Goal: Book appointment/travel/reservation

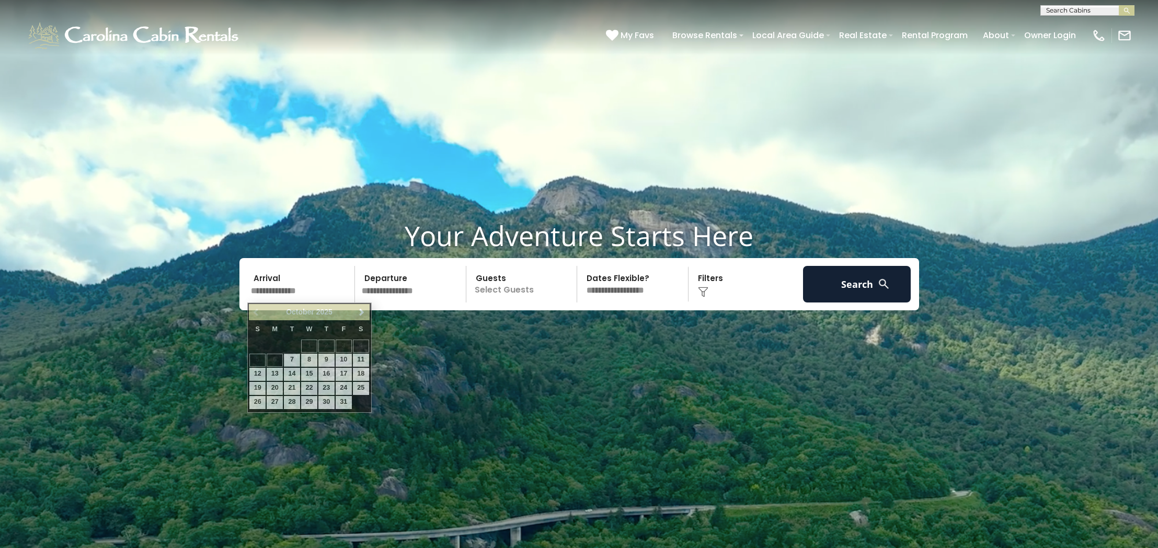
click at [293, 290] on input "text" at bounding box center [301, 284] width 108 height 37
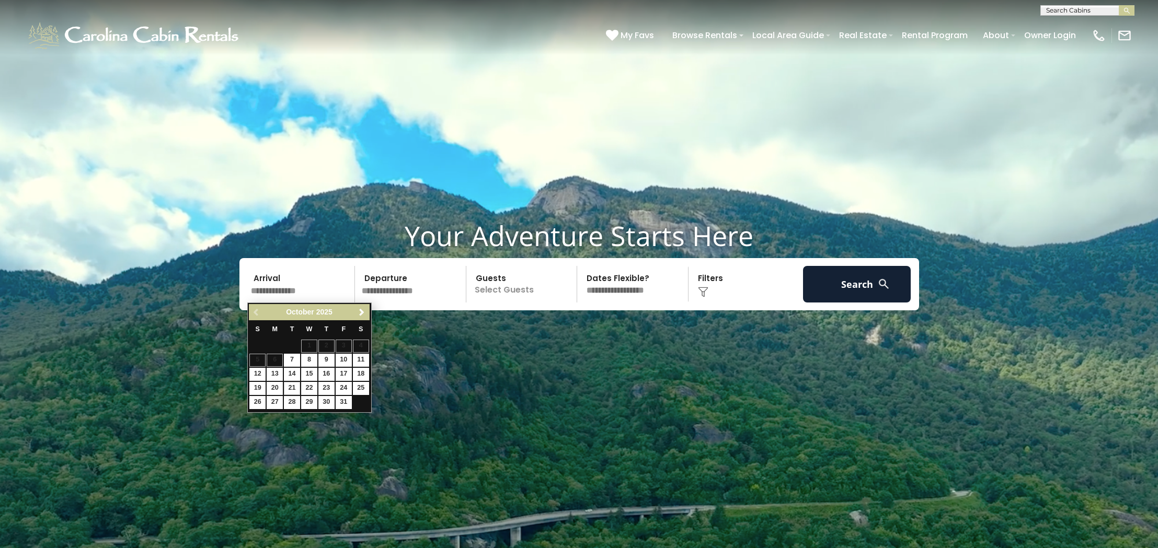
click at [296, 386] on link "21" at bounding box center [292, 388] width 16 height 13
type input "********"
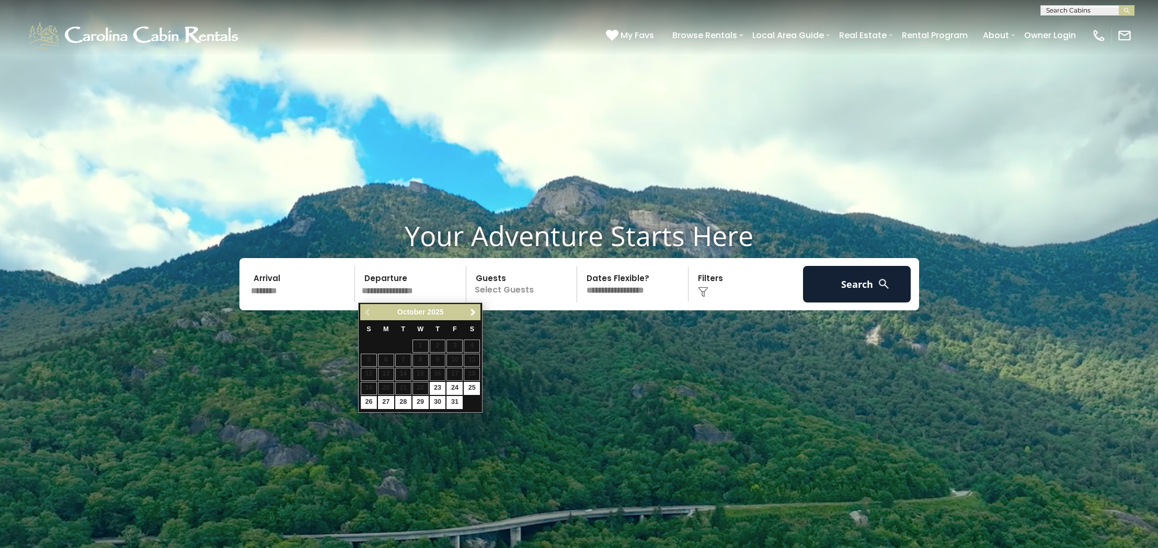
click at [368, 398] on link "26" at bounding box center [369, 402] width 16 height 13
type input "********"
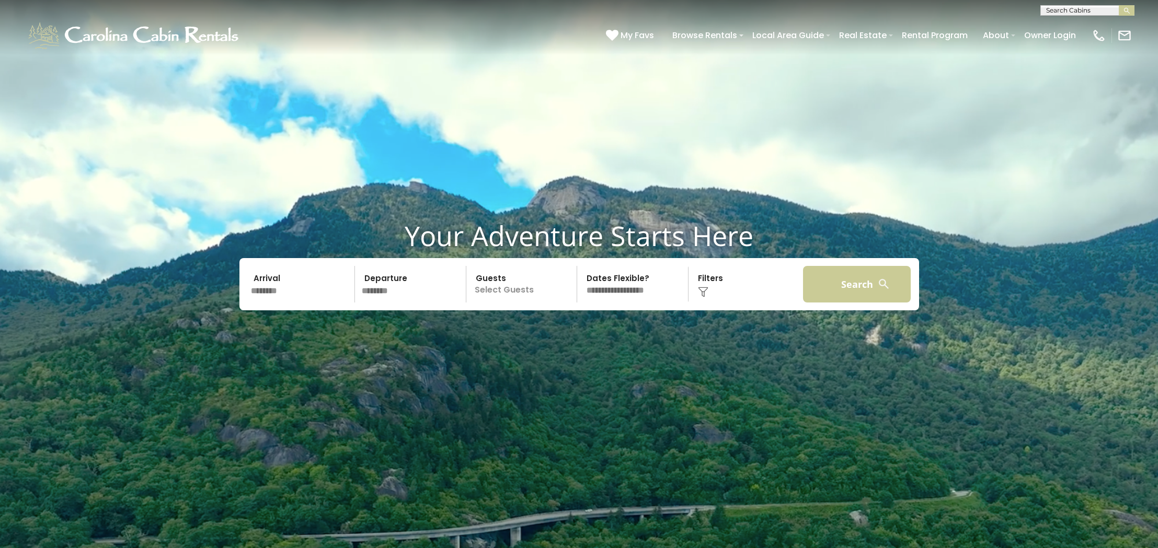
click at [847, 292] on button "Search" at bounding box center [857, 284] width 108 height 37
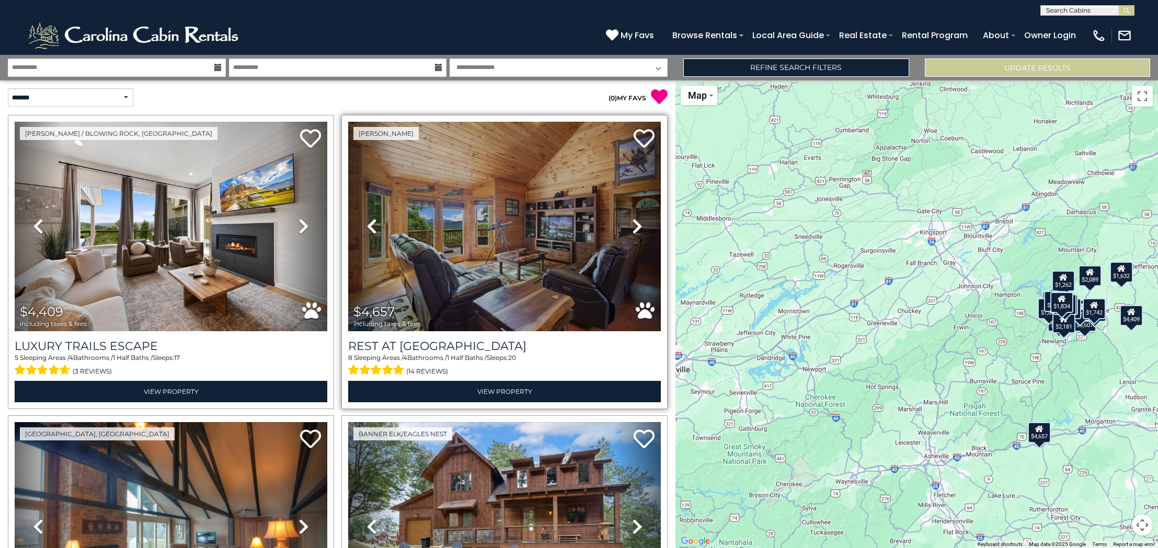
drag, startPoint x: 841, startPoint y: 267, endPoint x: 393, endPoint y: 267, distance: 448.4
click at [975, 274] on div "$4,409 $4,657 $2,492 $2,409 $2,231 $1,632 $1,535 $3,495 $3,607 $2,828 $3,138 $1…" at bounding box center [916, 314] width 482 height 468
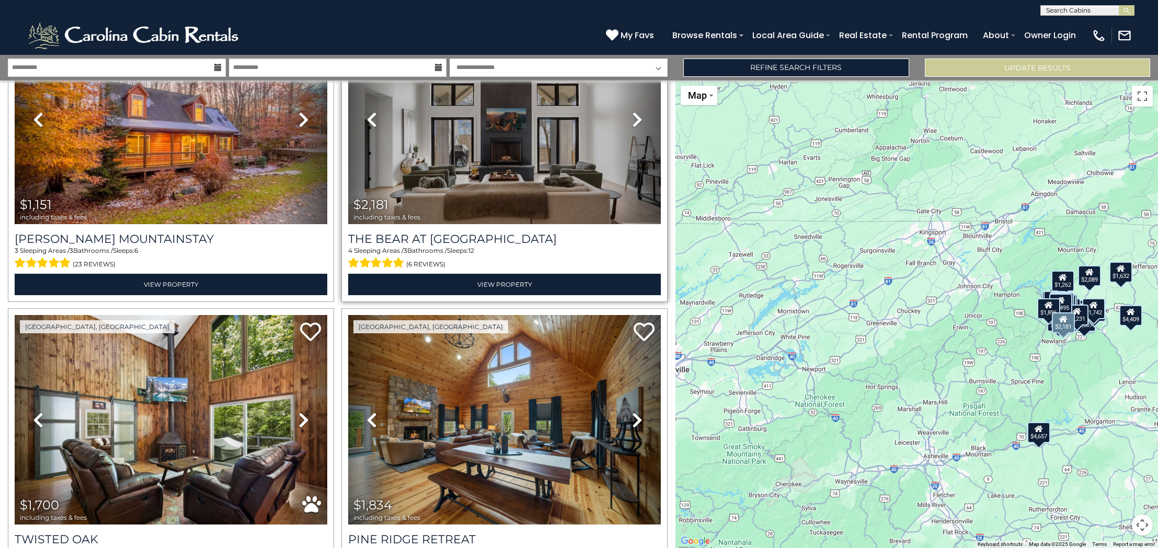
scroll to position [4015, 0]
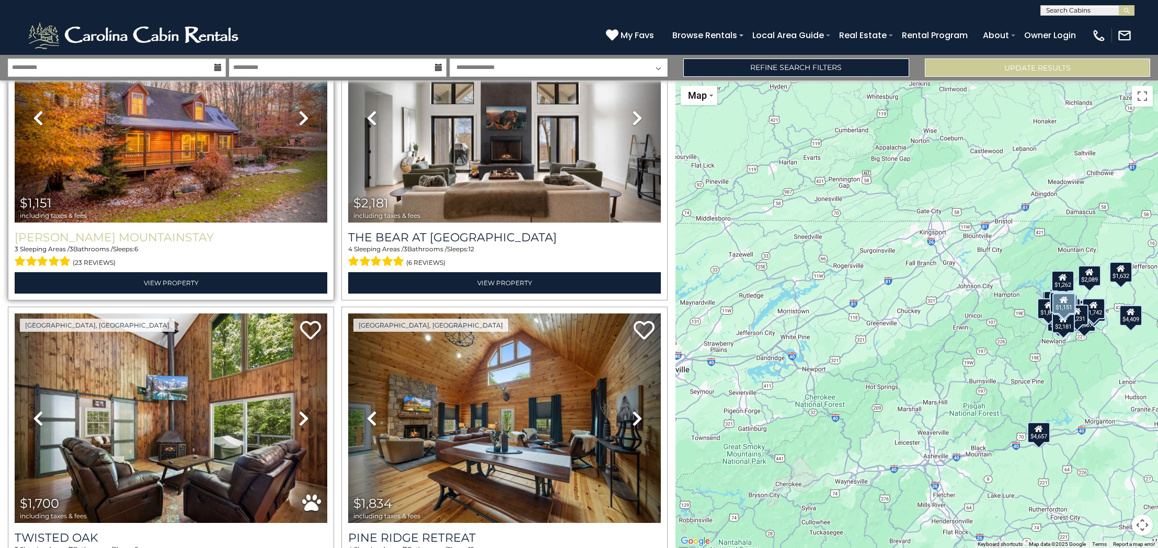
click at [138, 230] on h3 "[PERSON_NAME] Mountainstay" at bounding box center [171, 237] width 313 height 14
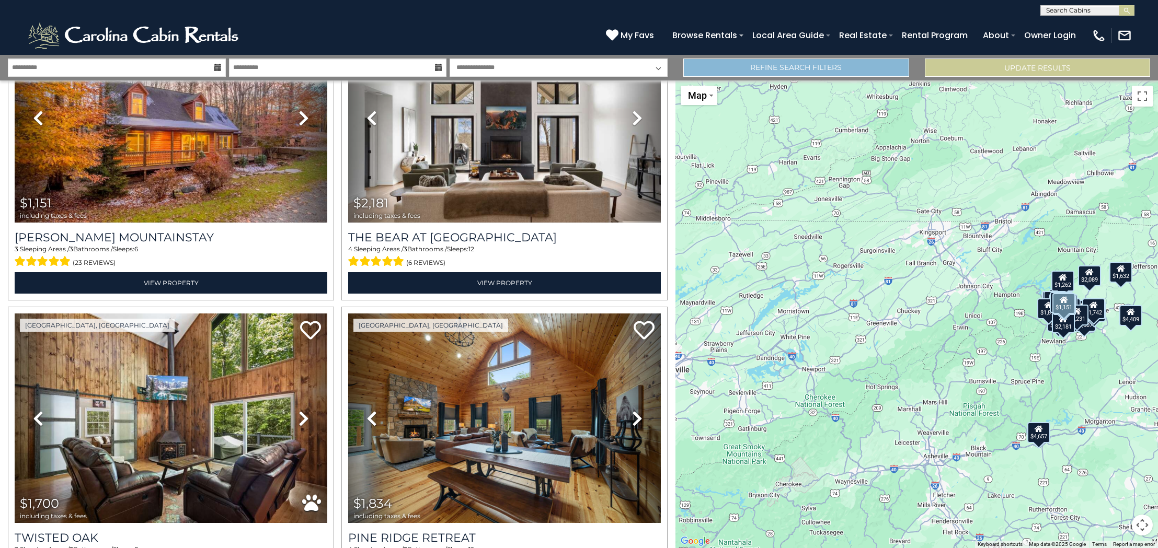
click at [820, 67] on link "Refine Search Filters" at bounding box center [795, 68] width 225 height 18
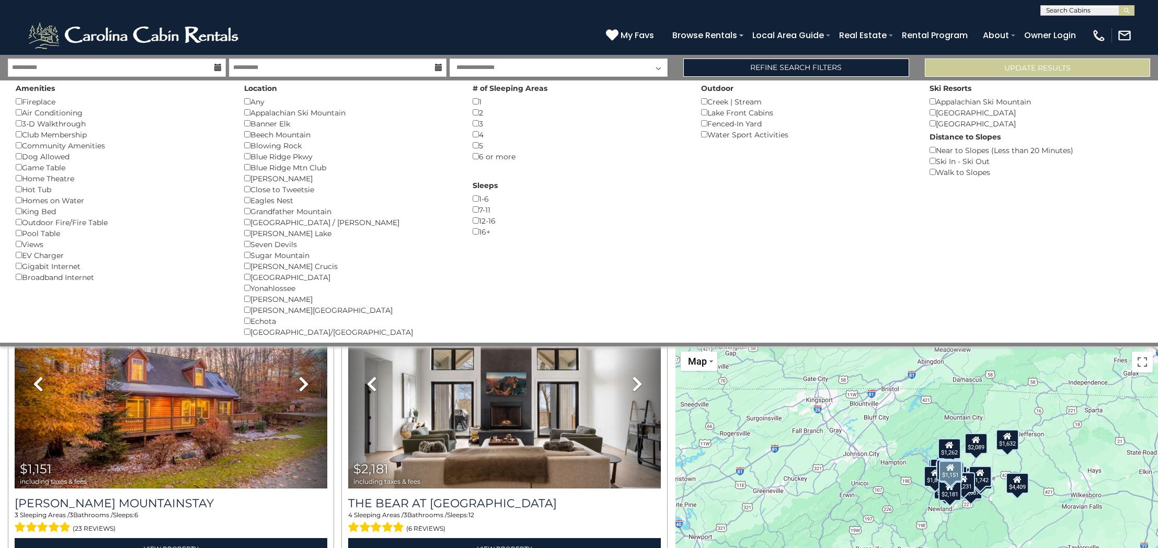
drag, startPoint x: 953, startPoint y: 425, endPoint x: 840, endPoint y: 325, distance: 151.1
click at [840, 325] on div "**********" at bounding box center [579, 434] width 1158 height 759
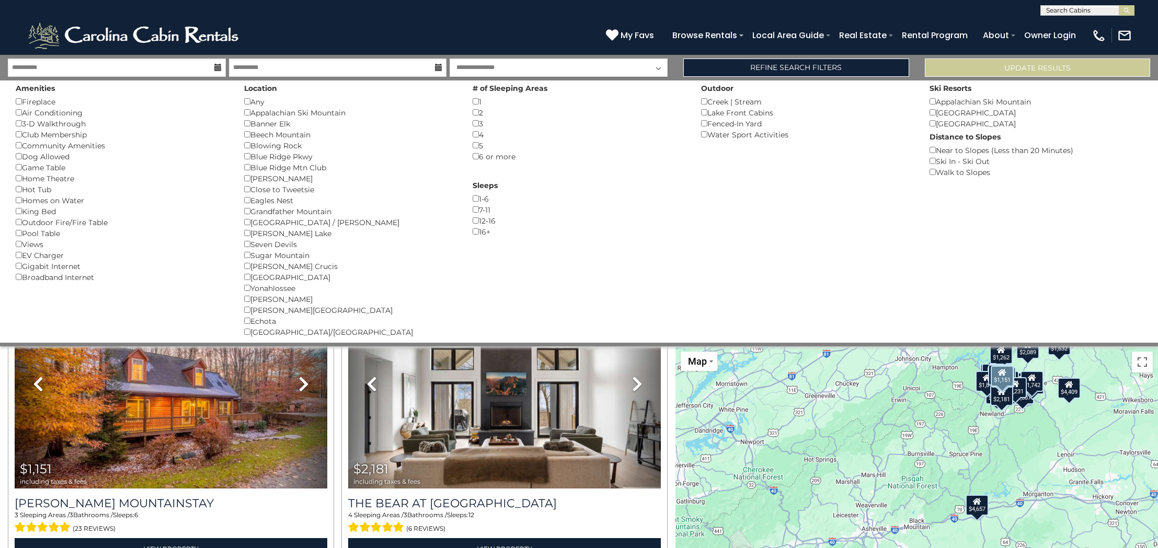
drag, startPoint x: 804, startPoint y: 435, endPoint x: 851, endPoint y: 345, distance: 101.2
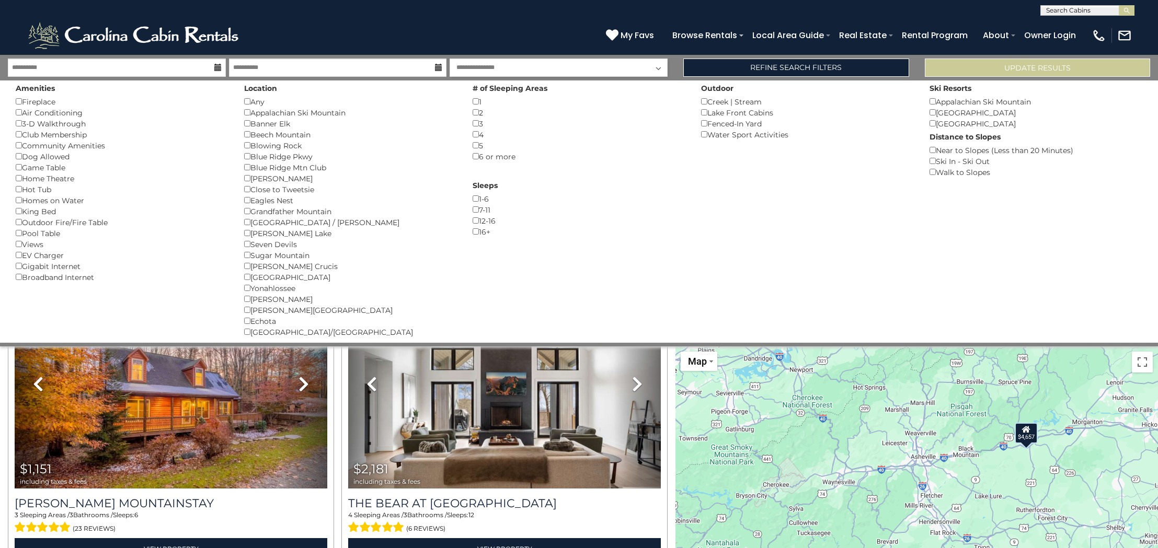
drag, startPoint x: 862, startPoint y: 420, endPoint x: 911, endPoint y: 347, distance: 88.4
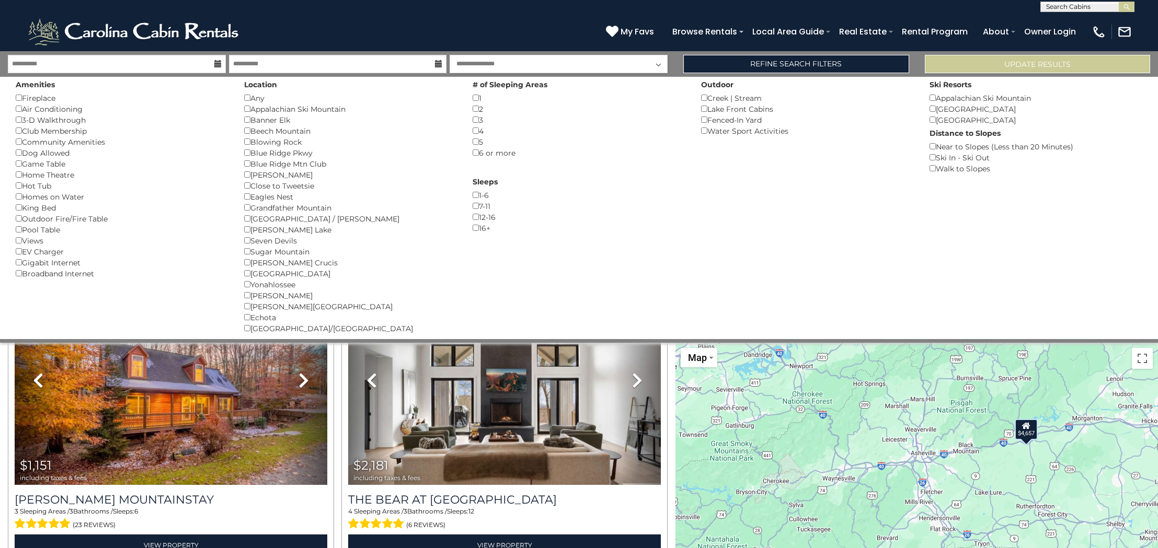
scroll to position [5, 0]
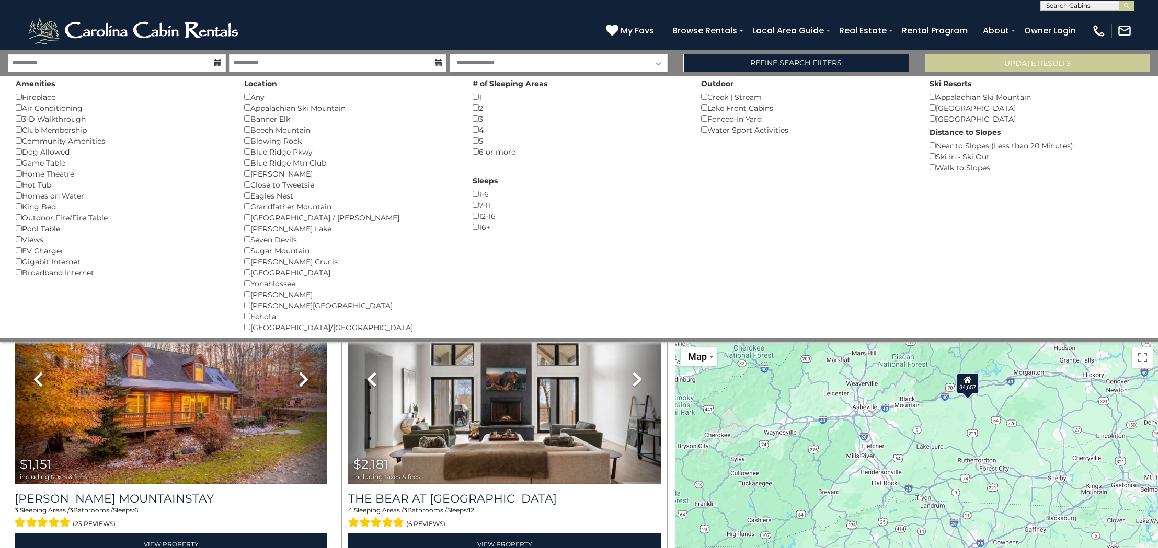
drag, startPoint x: 972, startPoint y: 460, endPoint x: 913, endPoint y: 415, distance: 73.8
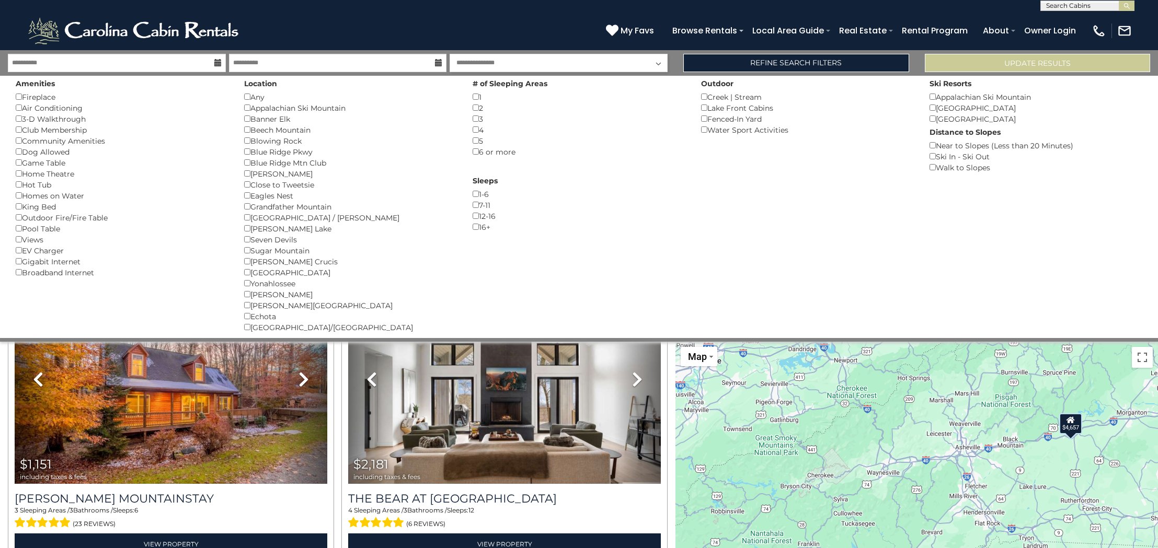
drag, startPoint x: 913, startPoint y: 415, endPoint x: 1015, endPoint y: 457, distance: 110.2
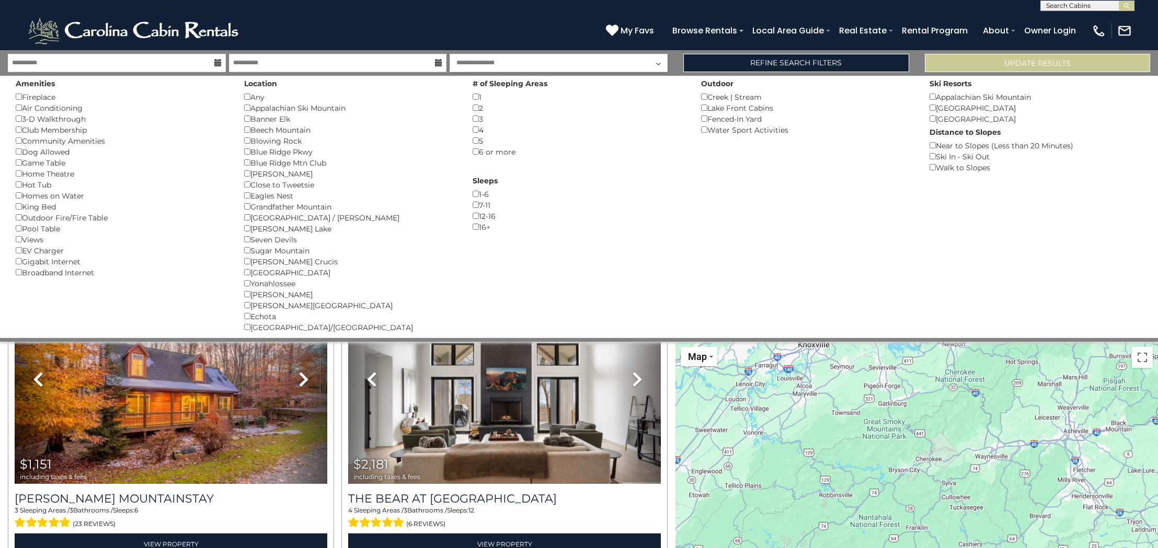
drag, startPoint x: 794, startPoint y: 456, endPoint x: 903, endPoint y: 440, distance: 109.4
click at [1138, 347] on button "Toggle fullscreen view" at bounding box center [1141, 357] width 21 height 21
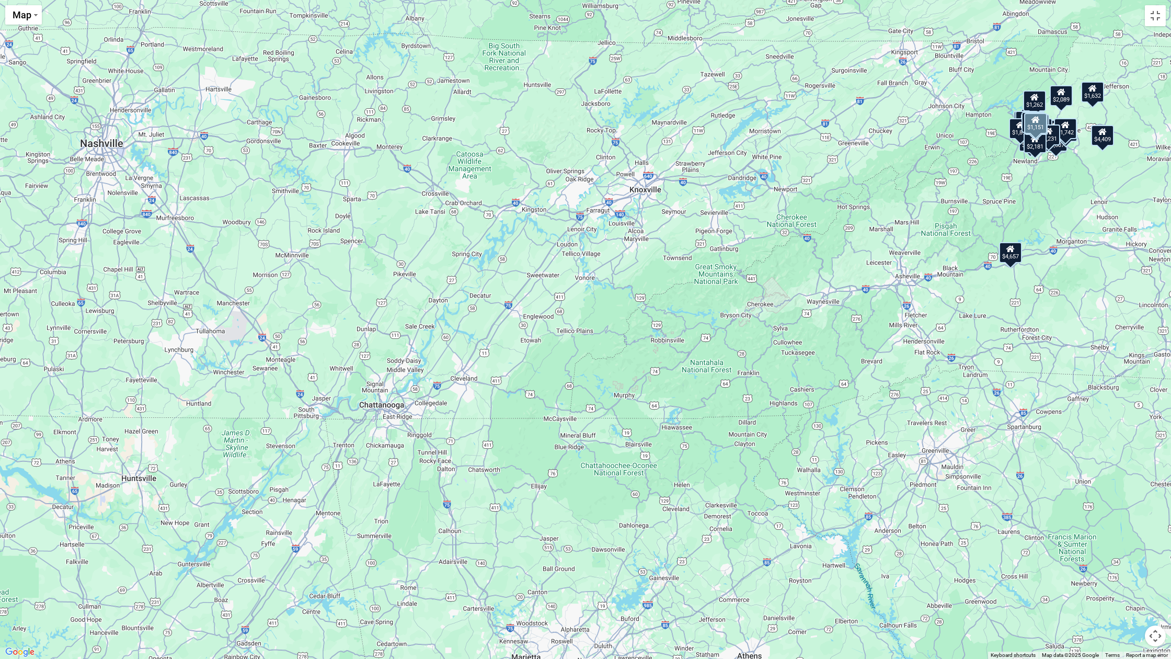
drag, startPoint x: 707, startPoint y: 410, endPoint x: 872, endPoint y: 502, distance: 189.3
click at [872, 502] on div "$4,409 $4,657 $2,492 $2,409 $2,231 $1,632 $1,535 $3,495 $3,607 $2,828 $3,138 $1…" at bounding box center [585, 329] width 1171 height 659
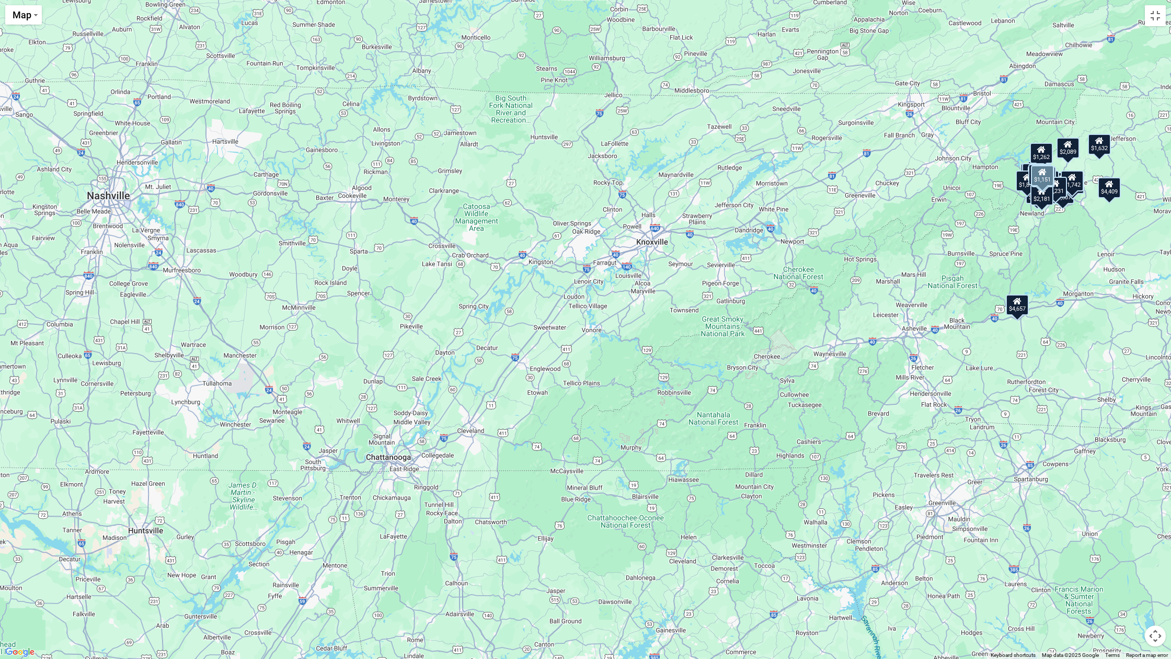
drag, startPoint x: 720, startPoint y: 351, endPoint x: 726, endPoint y: 406, distance: 55.3
click at [726, 406] on div "$4,409 $4,657 $2,492 $2,409 $2,231 $1,632 $1,535 $3,495 $3,607 $2,828 $3,138 $1…" at bounding box center [585, 329] width 1171 height 659
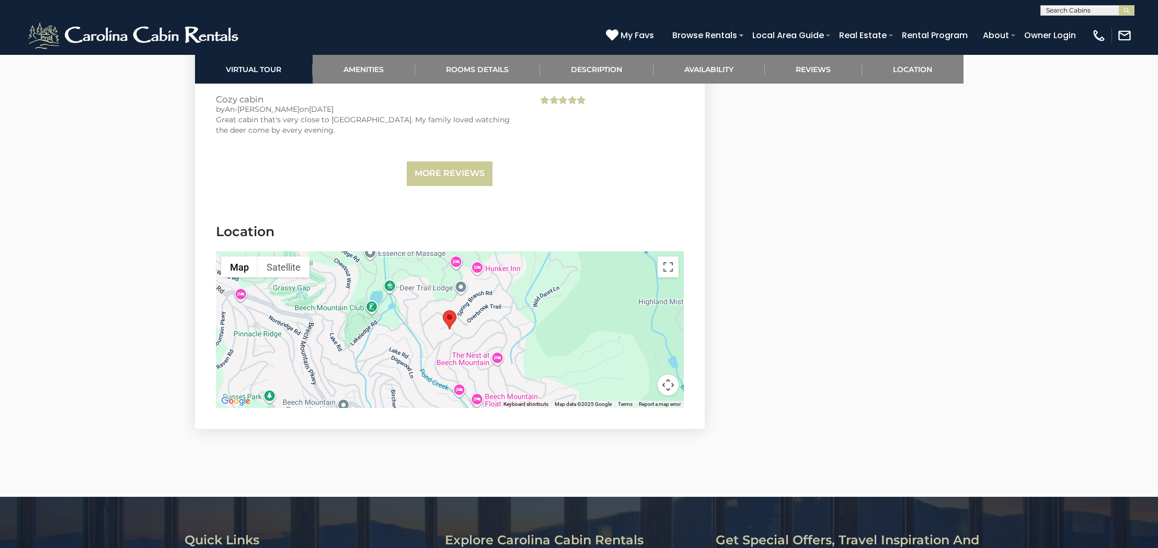
scroll to position [2437, 0]
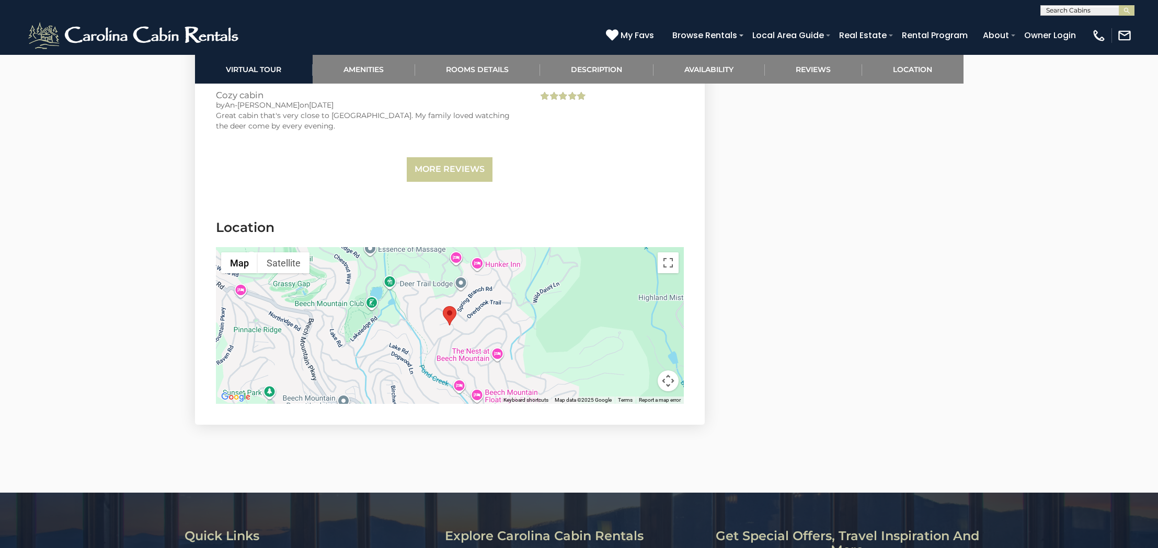
click at [510, 324] on div at bounding box center [450, 325] width 468 height 157
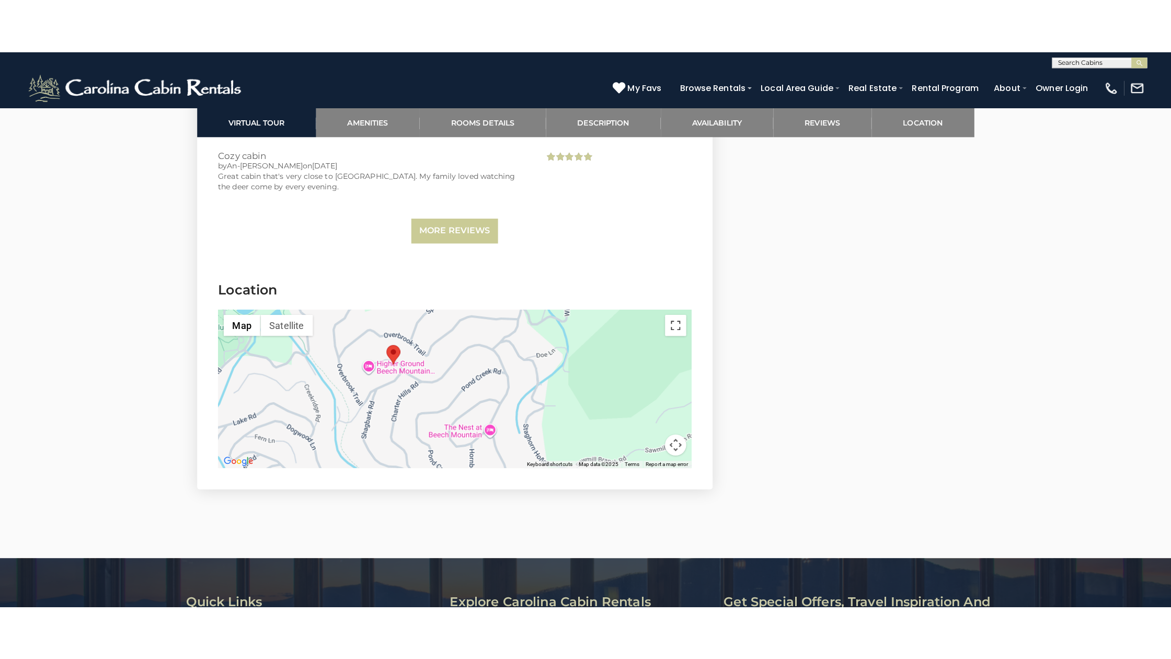
scroll to position [2429, 1]
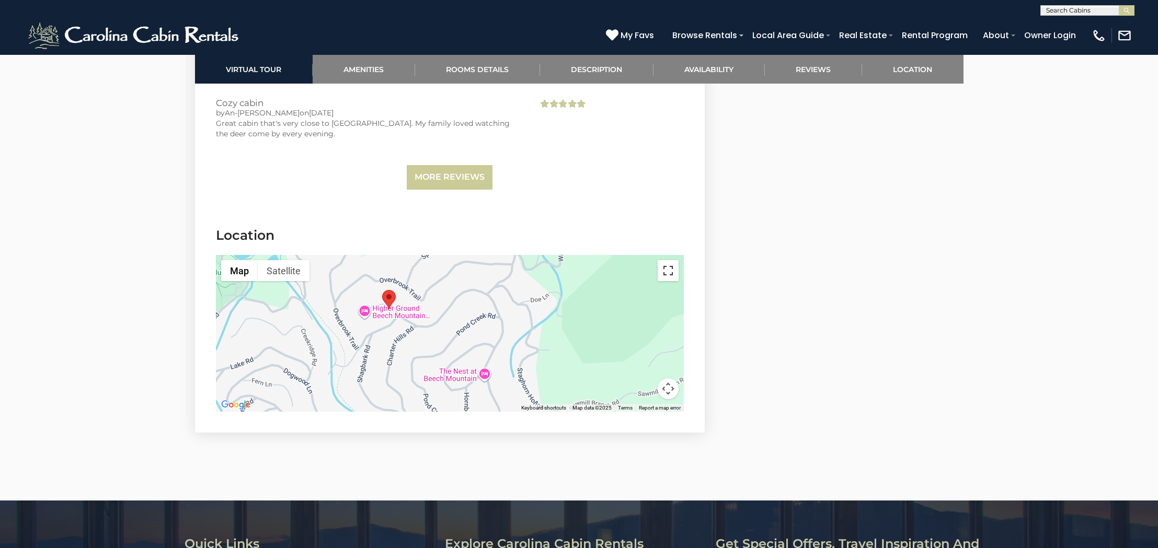
click at [670, 260] on button "Toggle fullscreen view" at bounding box center [667, 270] width 21 height 21
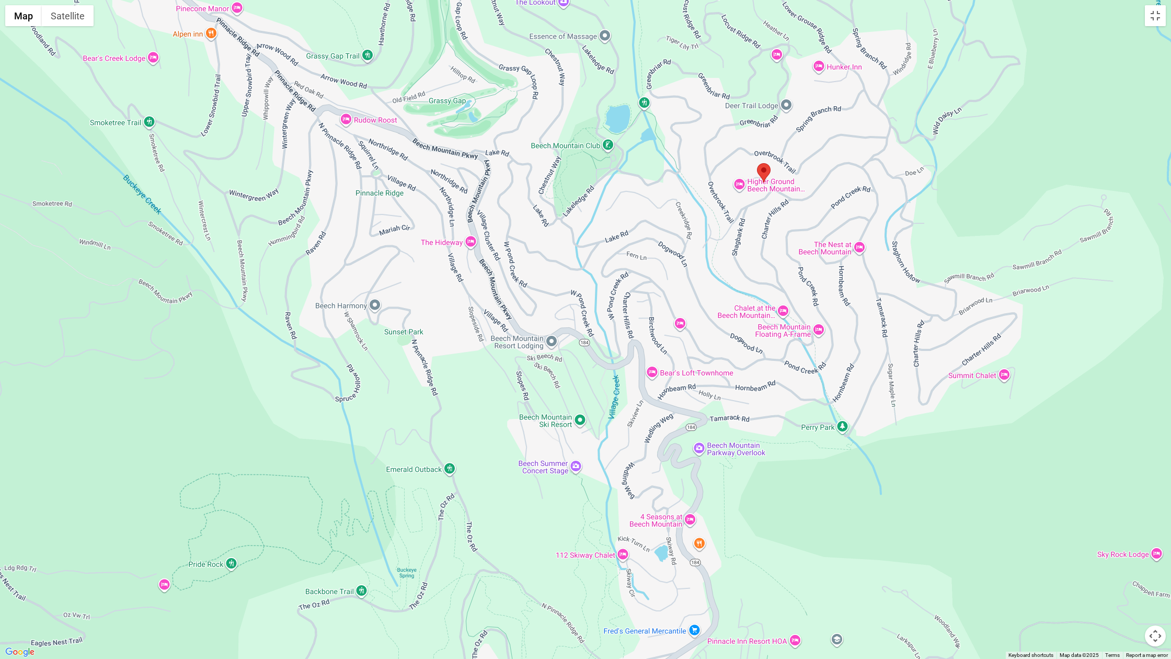
drag, startPoint x: 460, startPoint y: 424, endPoint x: 701, endPoint y: 302, distance: 270.2
click at [701, 302] on div at bounding box center [585, 329] width 1171 height 659
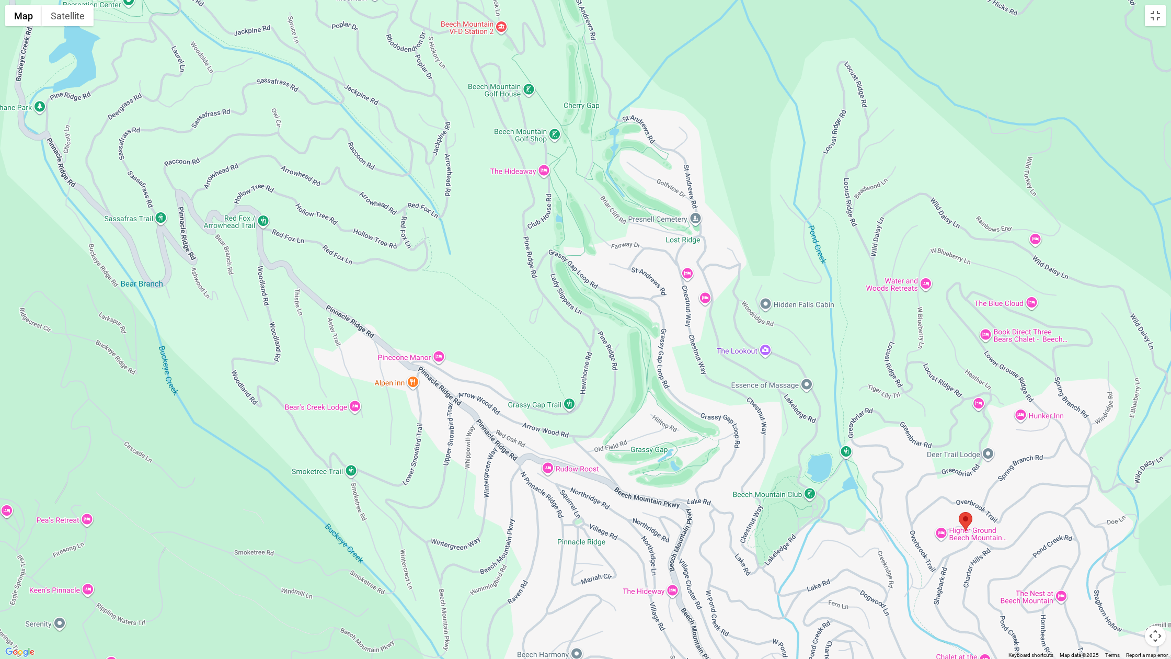
drag, startPoint x: 603, startPoint y: 311, endPoint x: 799, endPoint y: 649, distance: 390.8
click at [799, 548] on div at bounding box center [585, 329] width 1171 height 659
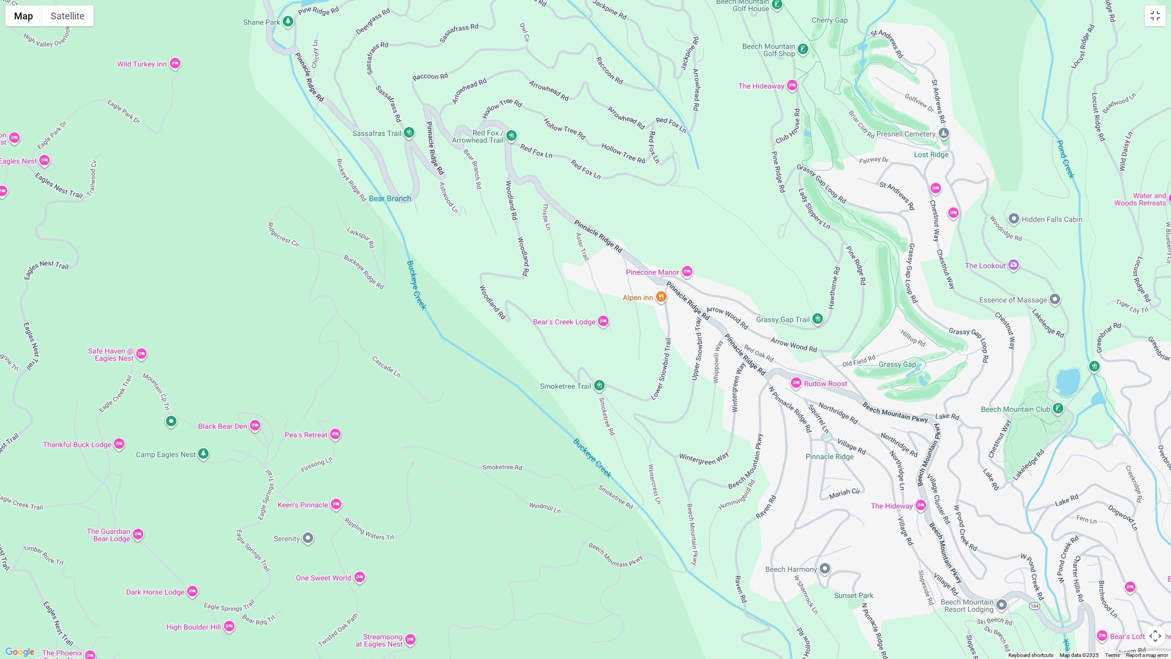
drag, startPoint x: 837, startPoint y: 161, endPoint x: 968, endPoint y: 133, distance: 133.7
click at [1084, 77] on div at bounding box center [585, 329] width 1171 height 659
click at [1157, 548] on button "Map camera controls" at bounding box center [1155, 635] width 21 height 21
click at [1125, 548] on button "Zoom out" at bounding box center [1128, 635] width 21 height 21
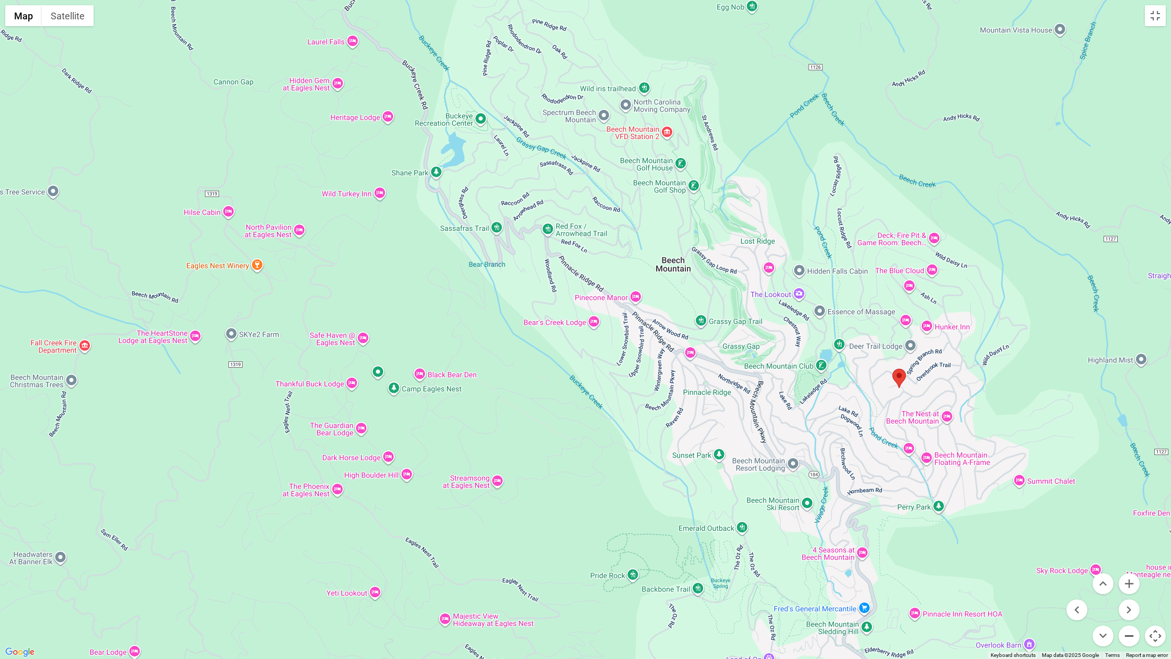
click at [1125, 548] on button "Zoom out" at bounding box center [1128, 635] width 21 height 21
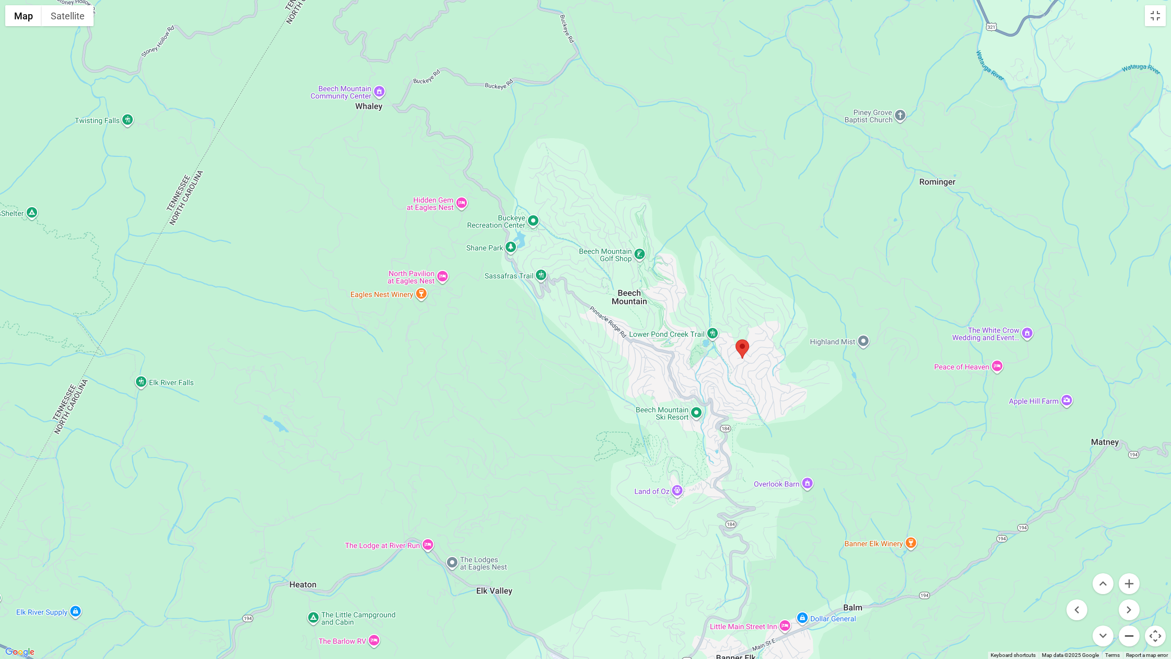
click at [1125, 548] on button "Zoom out" at bounding box center [1128, 635] width 21 height 21
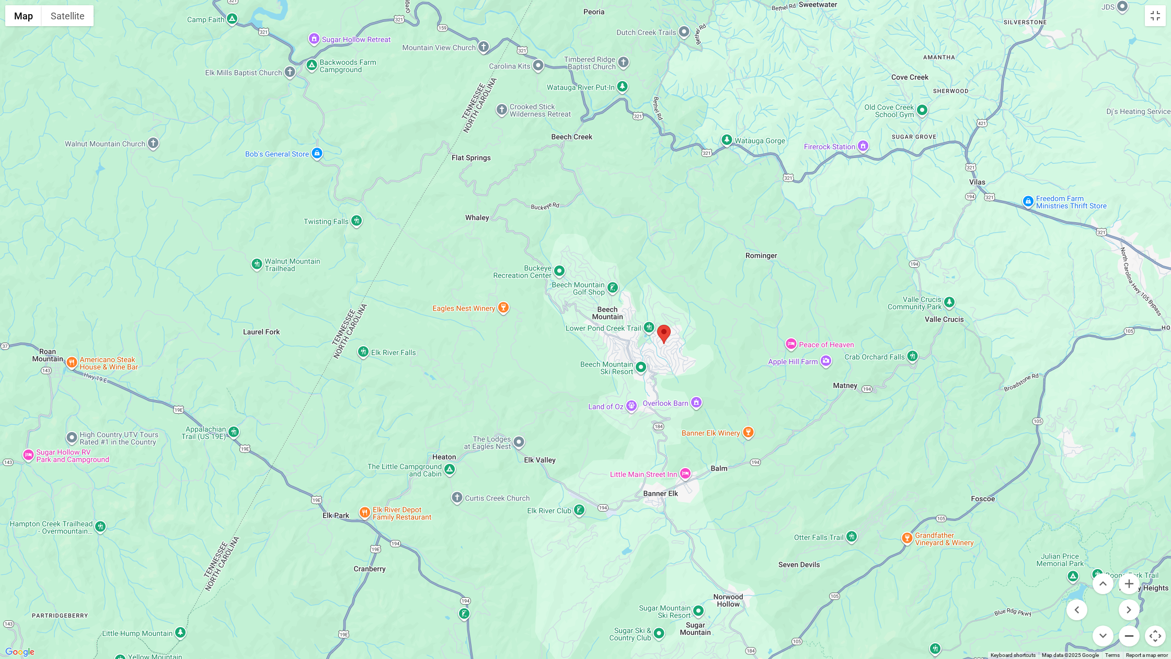
click at [1130, 548] on button "Zoom out" at bounding box center [1128, 635] width 21 height 21
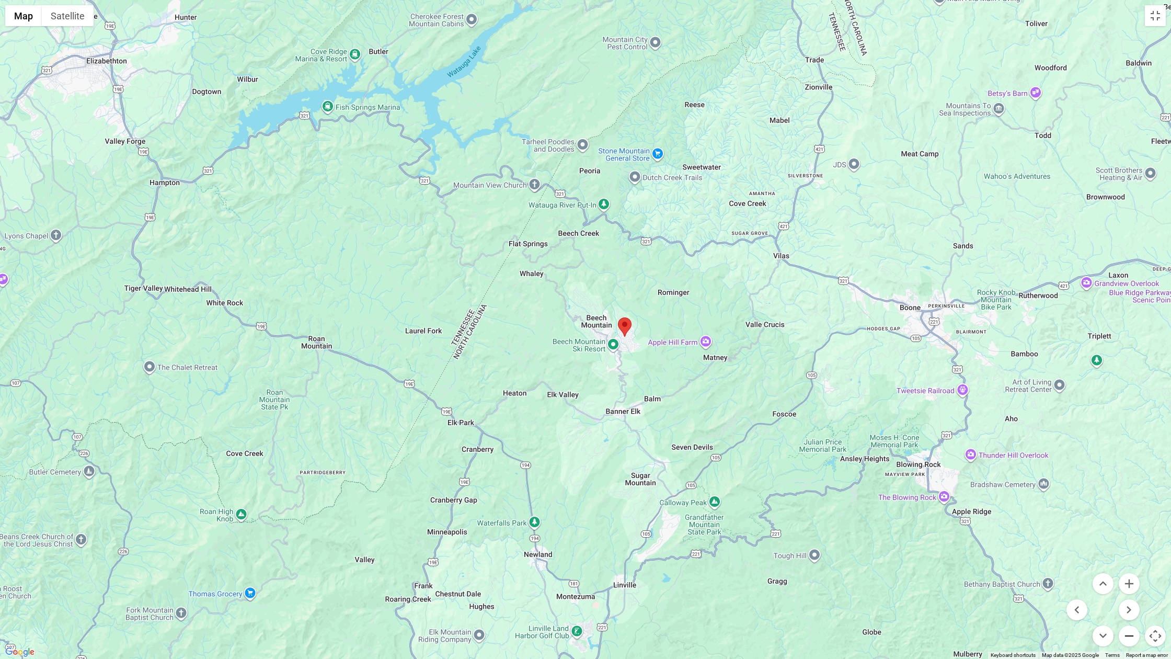
click at [1130, 548] on button "Zoom out" at bounding box center [1128, 635] width 21 height 21
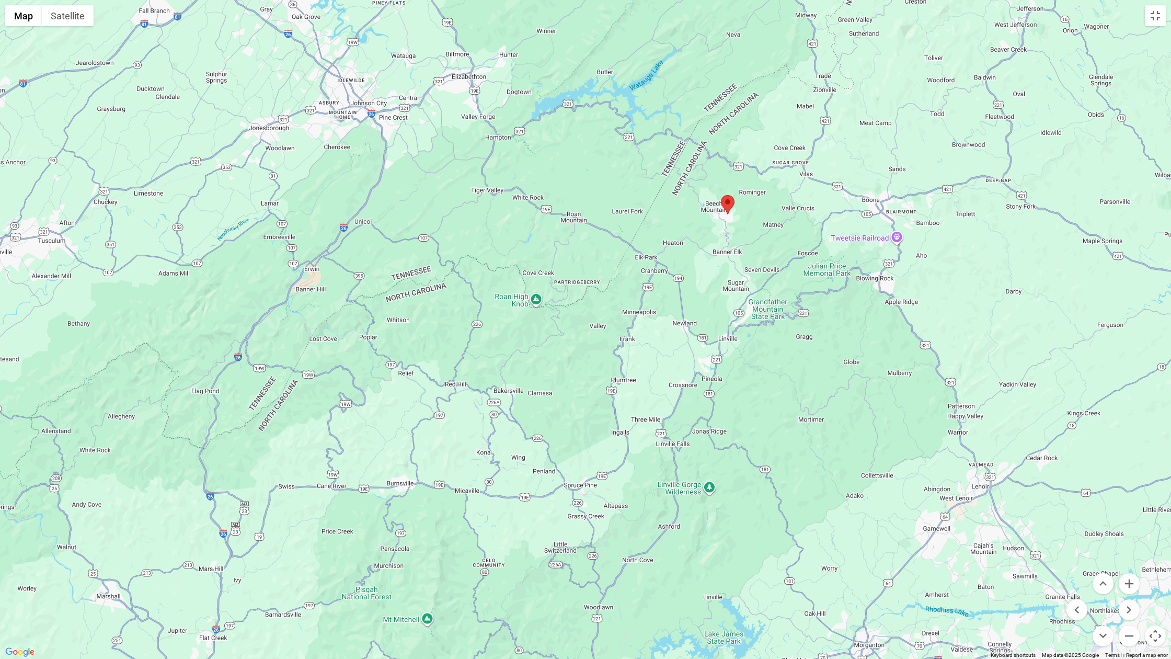
drag, startPoint x: 637, startPoint y: 499, endPoint x: 759, endPoint y: 380, distance: 170.8
click at [759, 380] on div at bounding box center [585, 329] width 1171 height 659
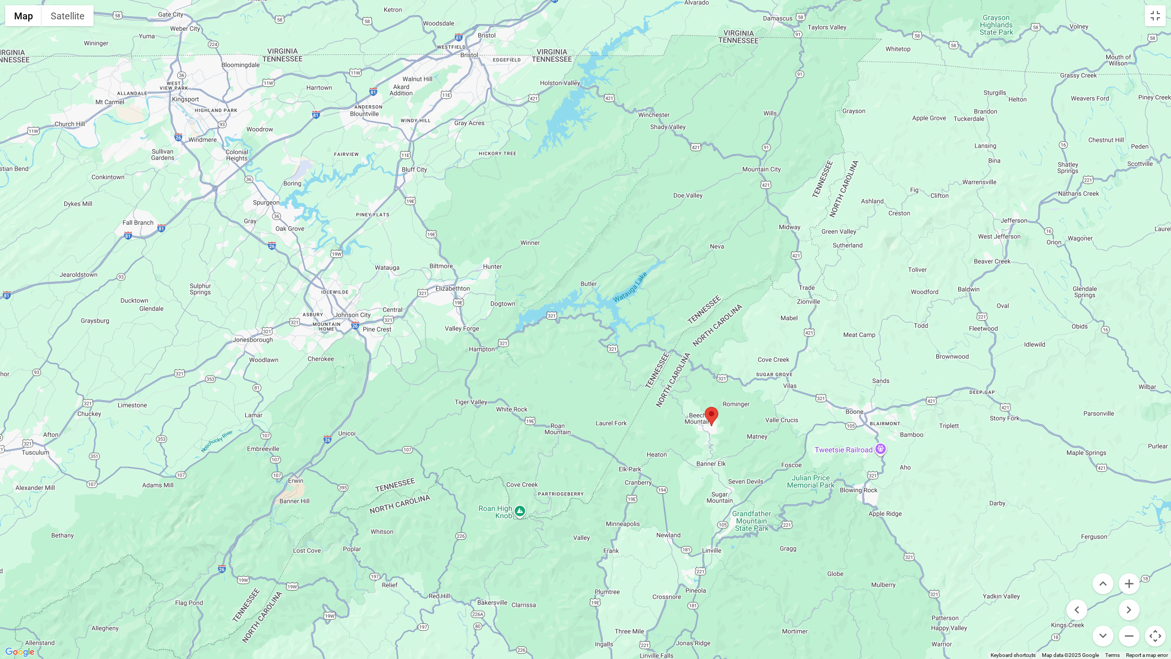
drag, startPoint x: 698, startPoint y: 444, endPoint x: 691, endPoint y: 645, distance: 200.8
click at [684, 548] on div at bounding box center [585, 329] width 1171 height 659
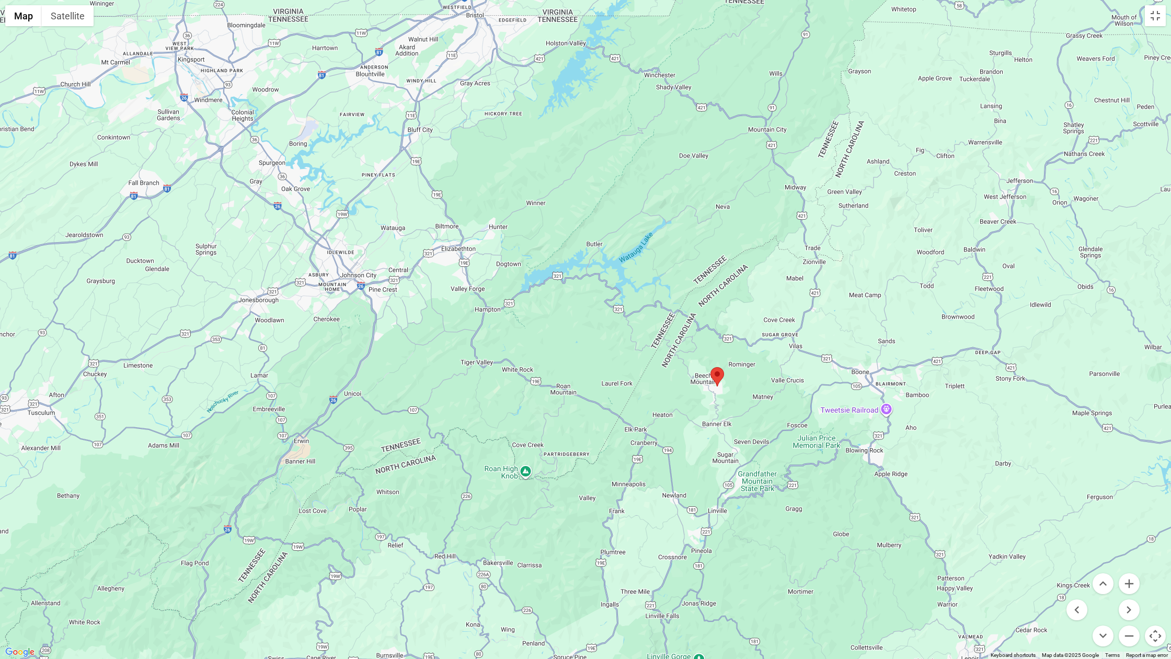
drag, startPoint x: 858, startPoint y: 132, endPoint x: 867, endPoint y: 57, distance: 75.3
click at [867, 57] on div at bounding box center [585, 329] width 1171 height 659
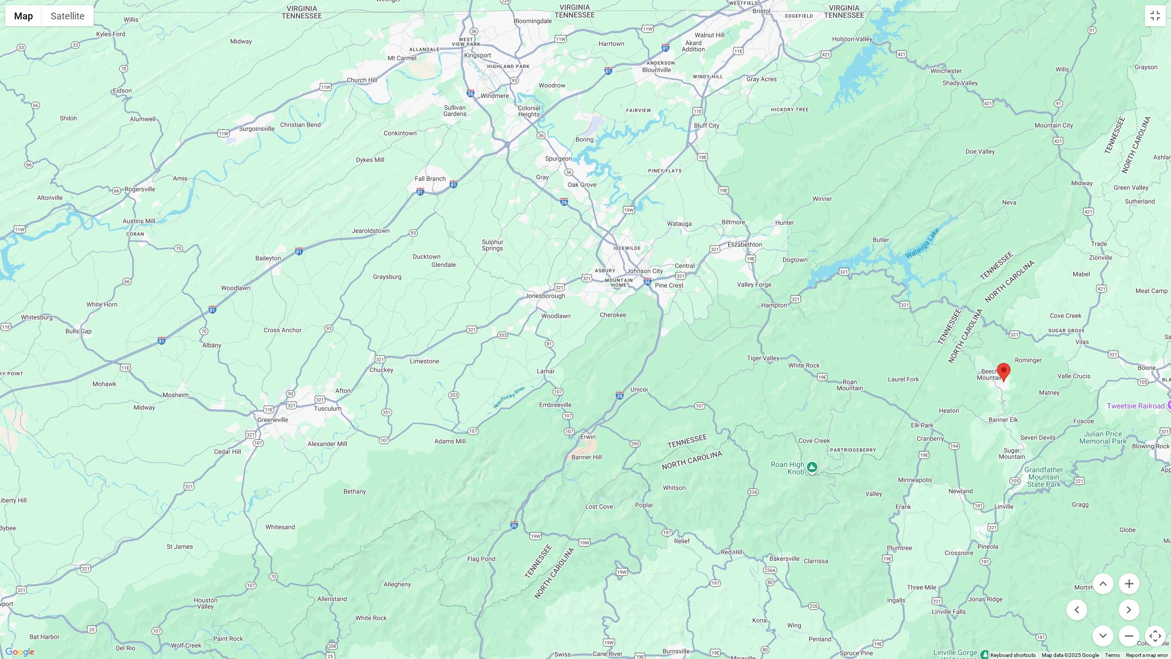
drag, startPoint x: 499, startPoint y: 184, endPoint x: 763, endPoint y: 196, distance: 264.2
click at [787, 180] on div at bounding box center [585, 329] width 1171 height 659
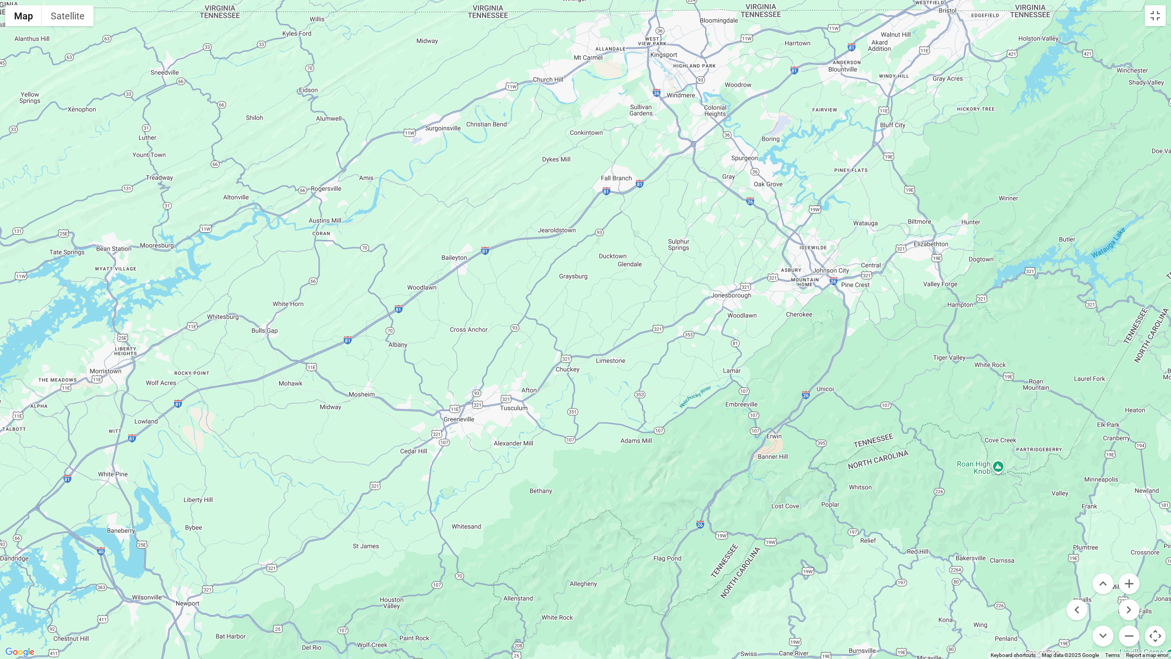
drag, startPoint x: 650, startPoint y: 239, endPoint x: 837, endPoint y: 238, distance: 187.1
click at [837, 238] on div at bounding box center [585, 329] width 1171 height 659
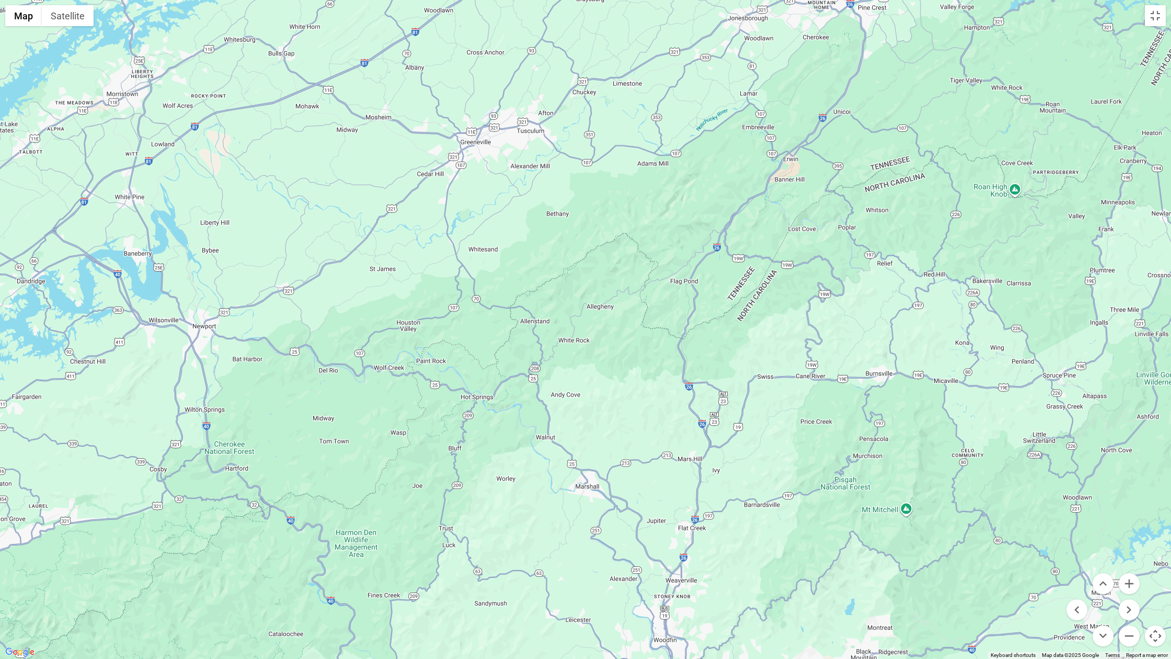
drag, startPoint x: 755, startPoint y: 345, endPoint x: 771, endPoint y: 65, distance: 280.6
click at [773, 61] on div at bounding box center [585, 329] width 1171 height 659
click at [1125, 548] on button "Zoom out" at bounding box center [1128, 635] width 21 height 21
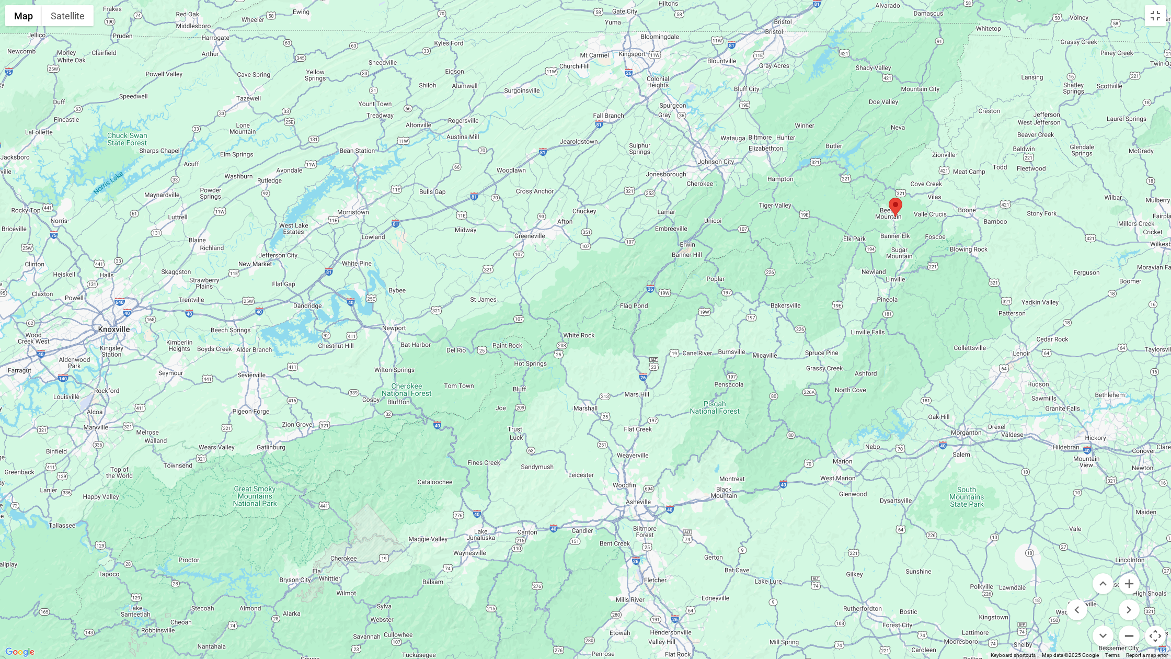
click at [1125, 548] on button "Zoom out" at bounding box center [1128, 635] width 21 height 21
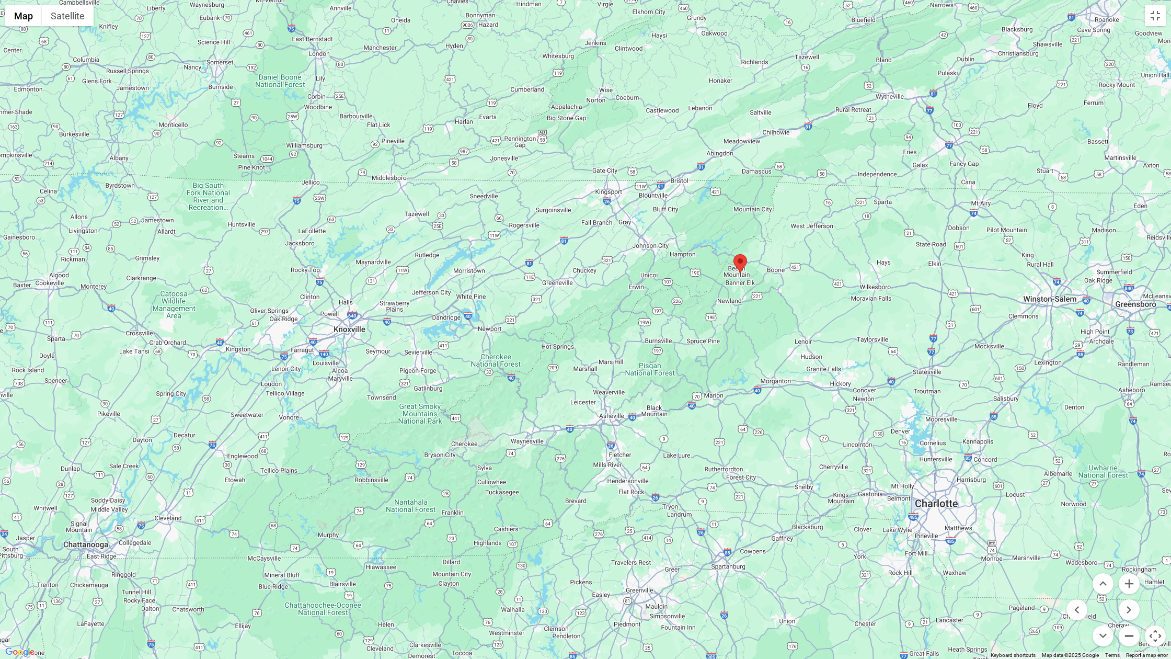
click at [1125, 548] on button "Zoom out" at bounding box center [1128, 635] width 21 height 21
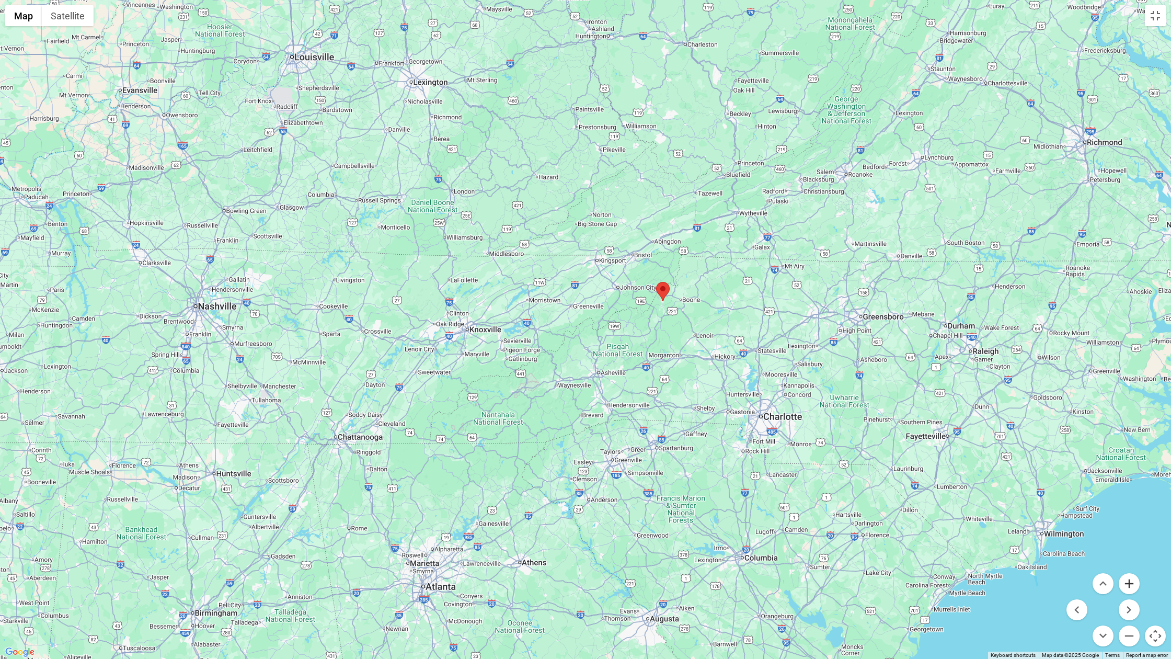
click at [1128, 548] on button "Zoom in" at bounding box center [1128, 583] width 21 height 21
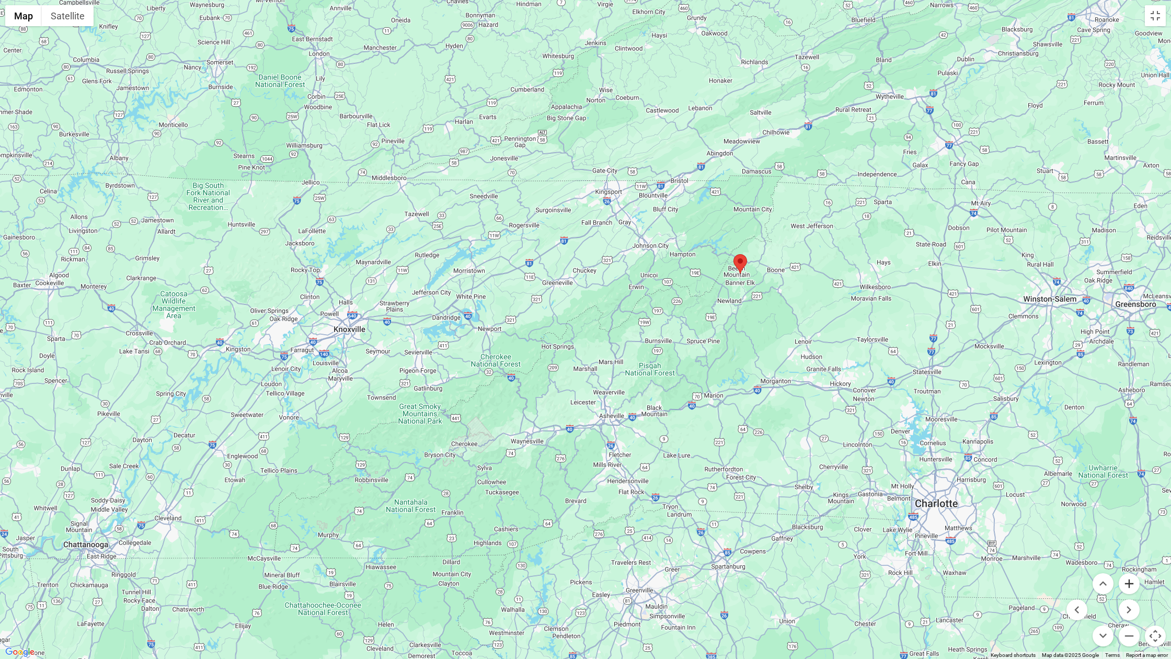
click at [1128, 548] on button "Zoom in" at bounding box center [1128, 583] width 21 height 21
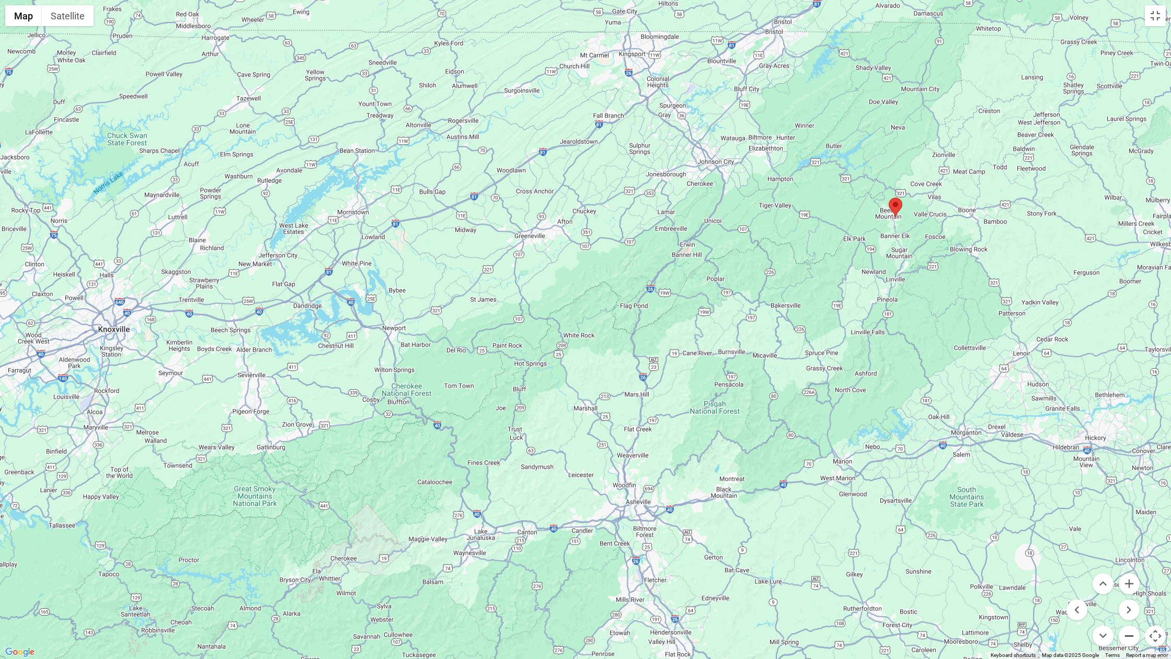
click at [1127, 548] on button "Zoom out" at bounding box center [1128, 635] width 21 height 21
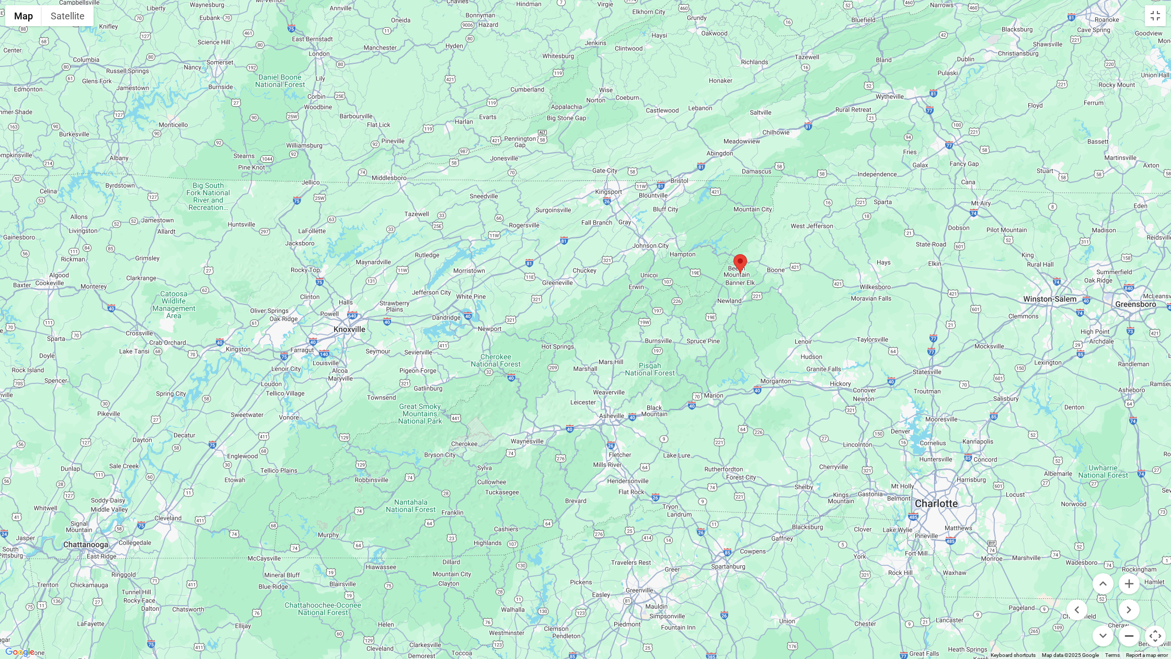
click at [1127, 548] on button "Zoom out" at bounding box center [1128, 635] width 21 height 21
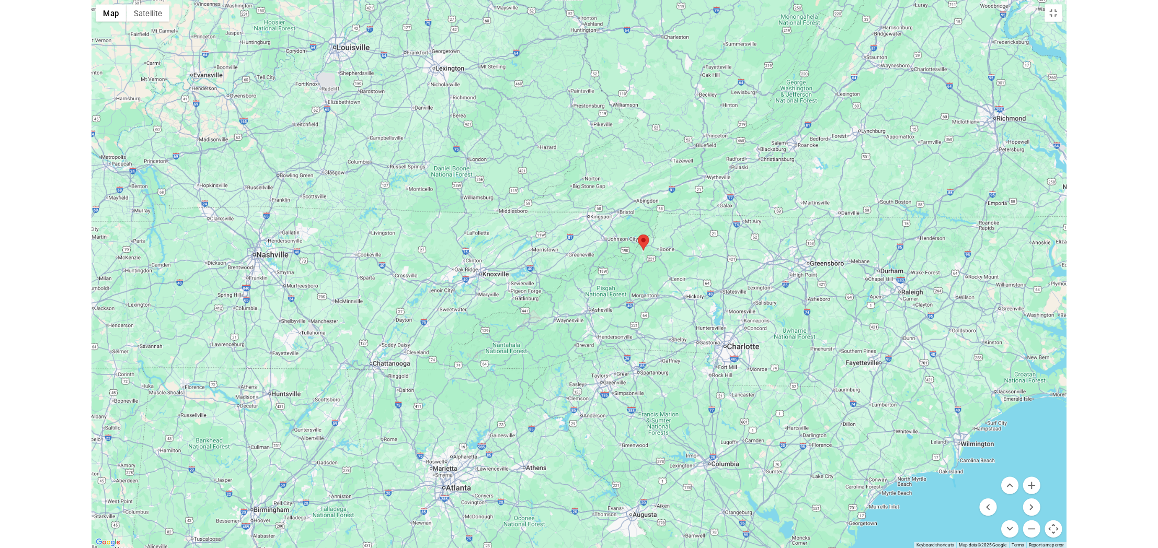
scroll to position [2429, 0]
